Goal: Information Seeking & Learning: Learn about a topic

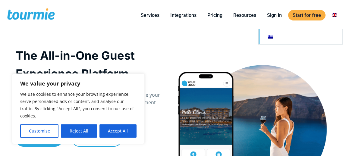
click at [334, 36] on link at bounding box center [300, 36] width 84 height 15
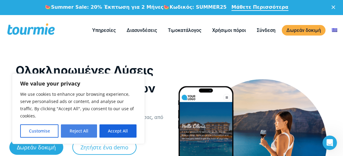
click at [80, 133] on button "Reject All" at bounding box center [79, 130] width 36 height 13
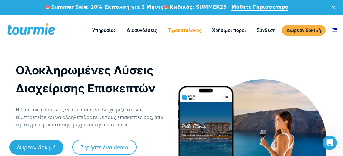
click at [195, 29] on link "Τιμοκατάλογος" at bounding box center [184, 30] width 42 height 8
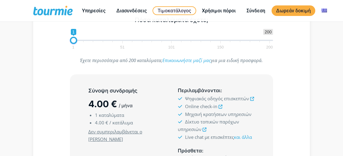
scroll to position [105, 0]
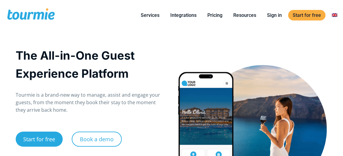
click at [50, 17] on span at bounding box center [30, 15] width 49 height 14
